Goal: Check status: Check status

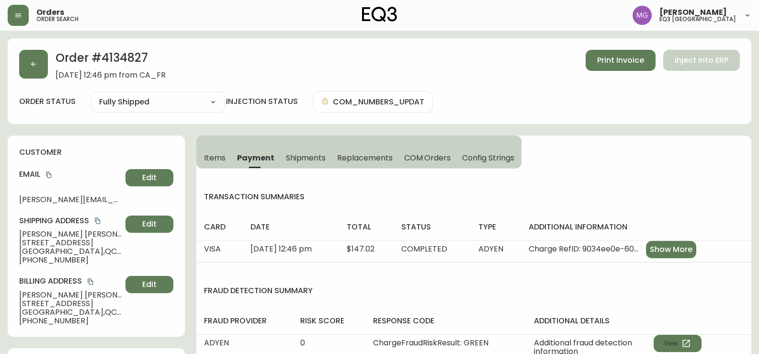
select select "FULLY_SHIPPED"
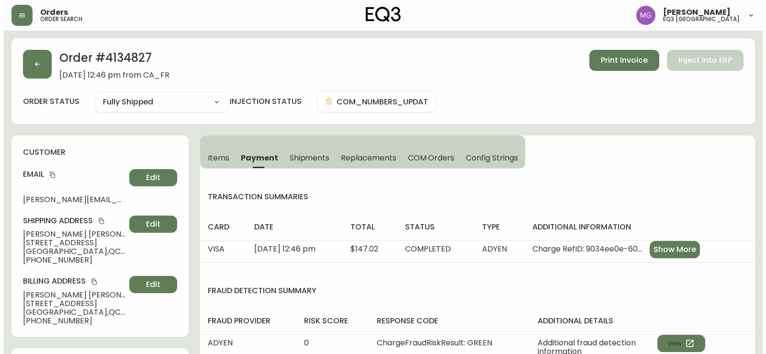
scroll to position [96, 0]
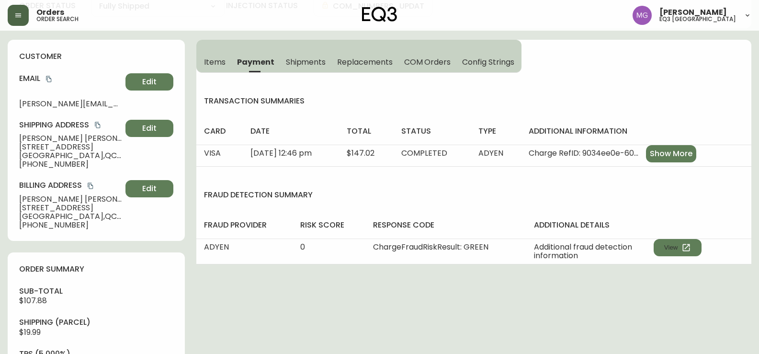
click at [25, 15] on button "button" at bounding box center [18, 15] width 21 height 21
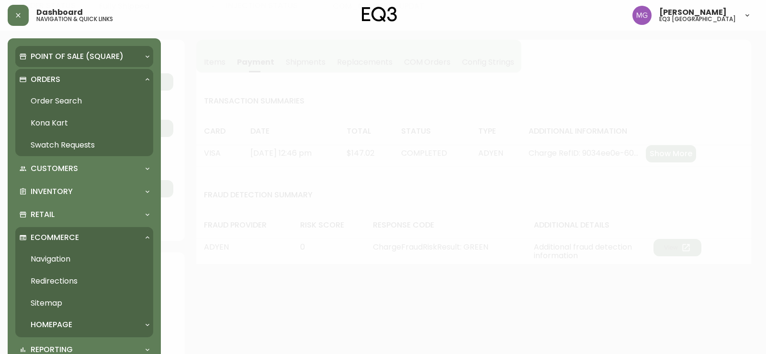
scroll to position [96, 0]
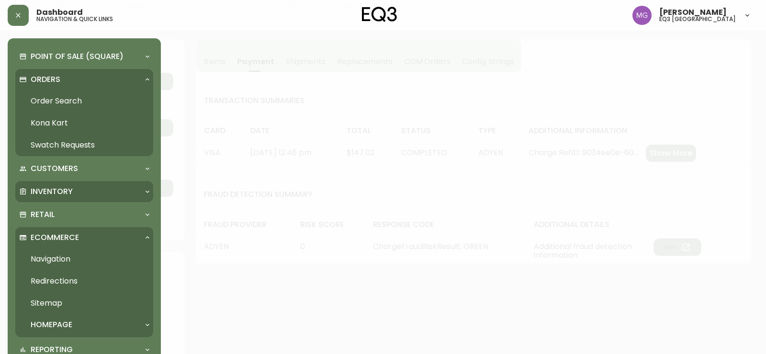
click at [79, 192] on div "Inventory" at bounding box center [79, 191] width 121 height 11
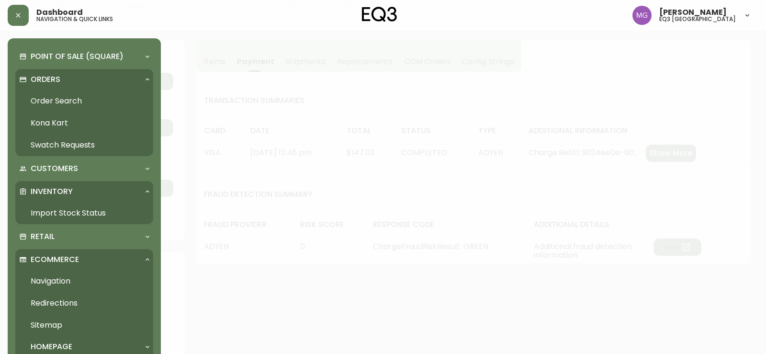
click at [52, 217] on link "Import Stock Status" at bounding box center [84, 213] width 138 height 22
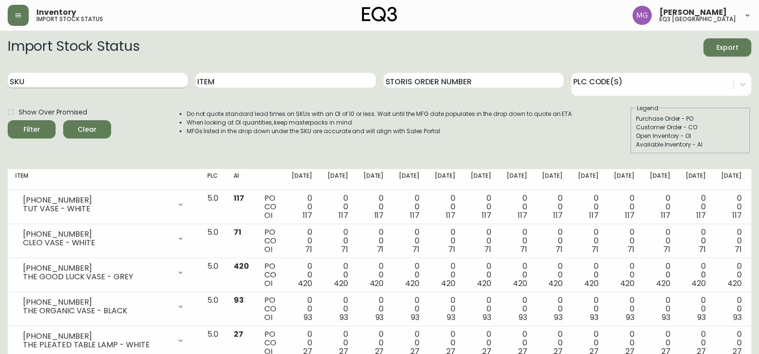
click at [52, 78] on input "SKU" at bounding box center [98, 80] width 180 height 15
paste input "[PHONE_NUMBER]"
click at [8, 120] on button "Filter" at bounding box center [32, 129] width 48 height 18
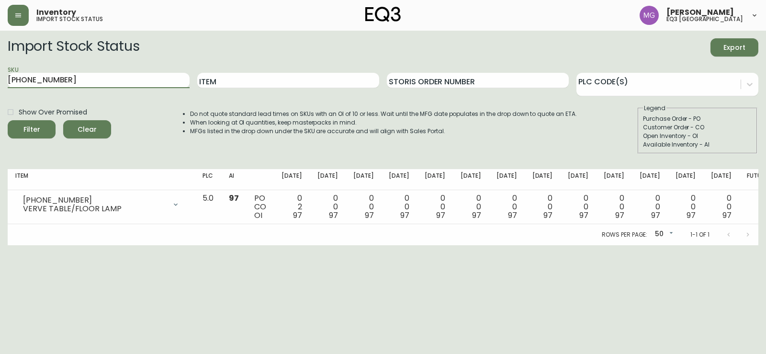
drag, startPoint x: 103, startPoint y: 77, endPoint x: 0, endPoint y: 77, distance: 103.5
click at [0, 77] on main "Import Stock Status Export SKU [PHONE_NUMBER] Item Storis Order Number PLC Code…" at bounding box center [383, 138] width 766 height 215
paste input "[PHONE_NUMBER]"
type input "[PHONE_NUMBER]"
click at [8, 120] on button "Filter" at bounding box center [32, 129] width 48 height 18
